Goal: Complete application form

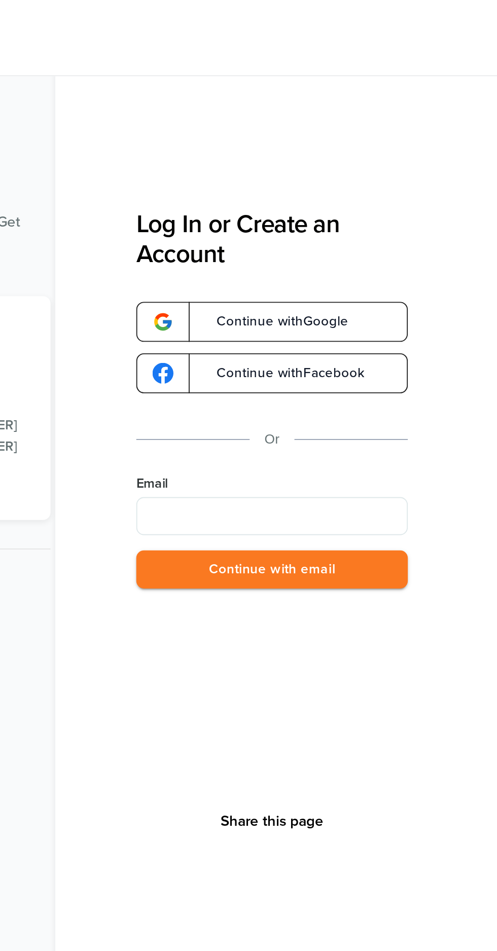
click at [429, 279] on input "Email" at bounding box center [377, 275] width 145 height 20
type input "**********"
click at [418, 297] on button "Continue with email" at bounding box center [377, 303] width 145 height 21
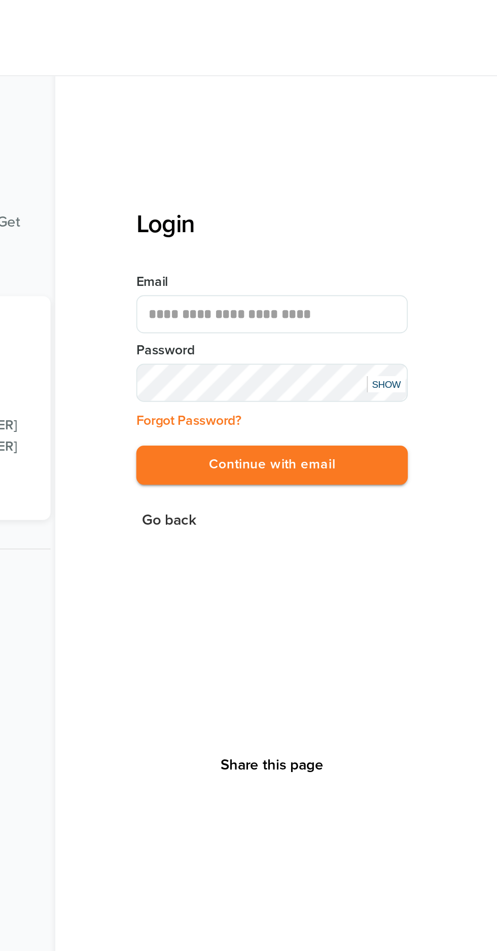
click at [430, 245] on button "Continue with email" at bounding box center [377, 247] width 145 height 21
